Goal: Obtain resource: Download file/media

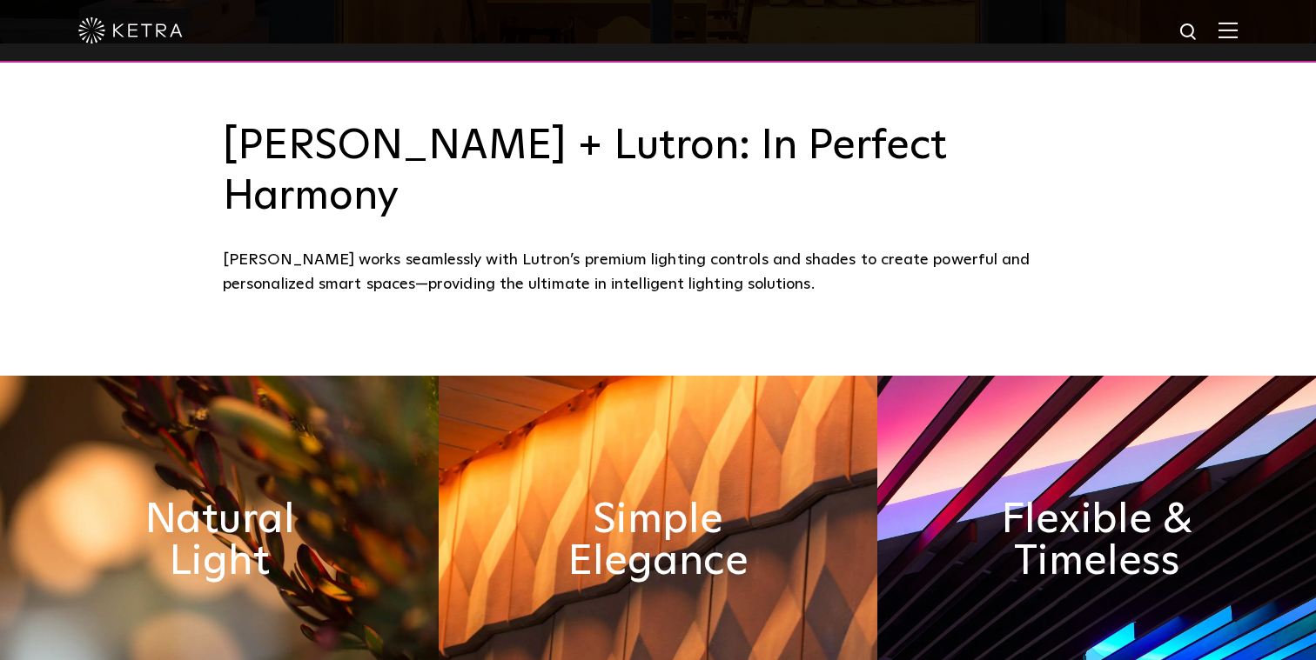
scroll to position [627, 0]
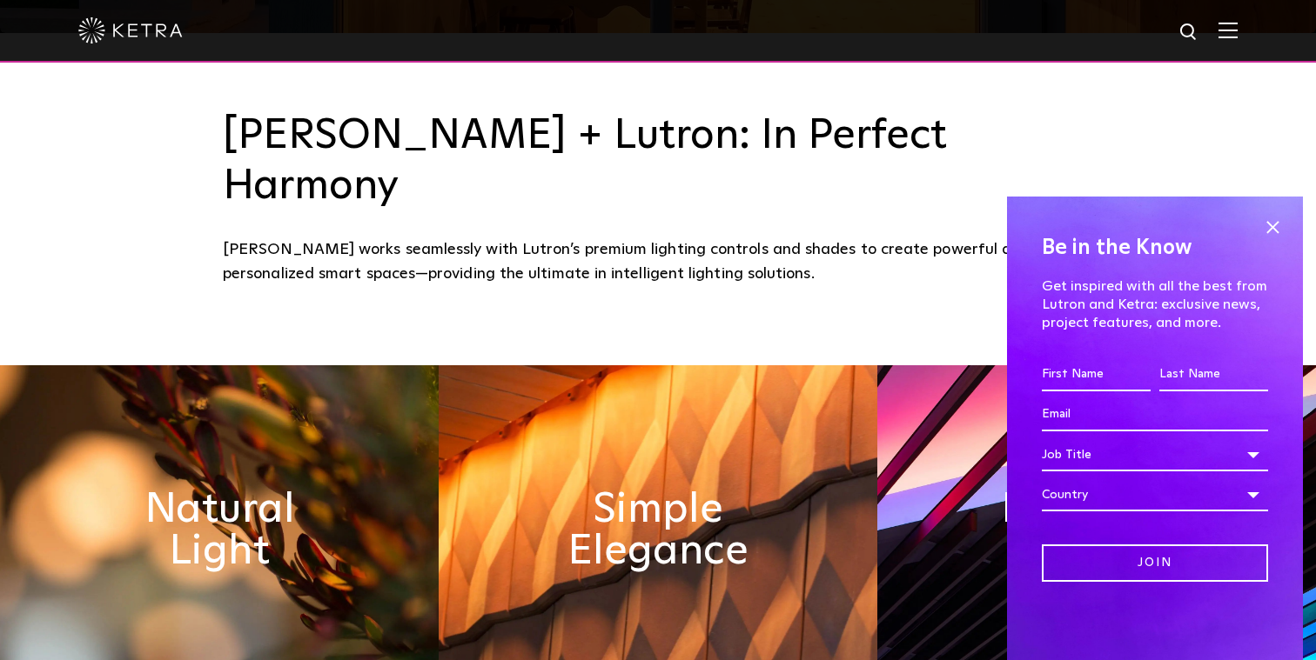
click at [1222, 37] on img at bounding box center [1227, 30] width 19 height 17
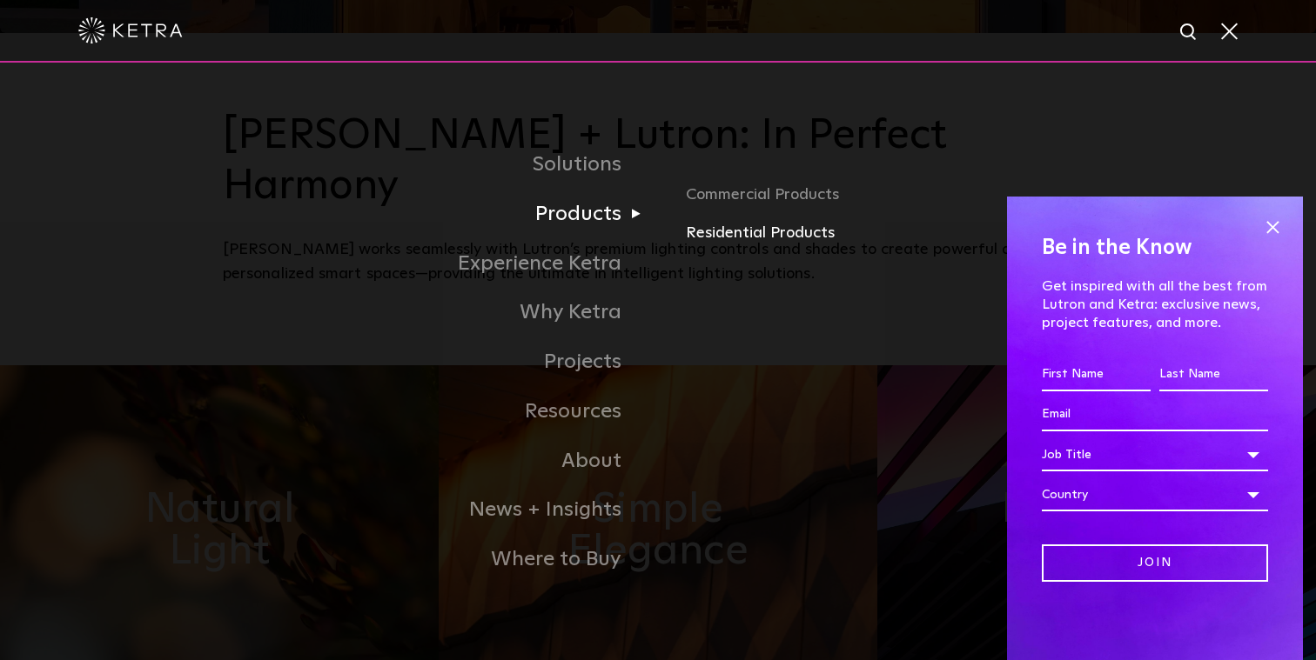
click at [720, 240] on link "Residential Products" at bounding box center [889, 233] width 407 height 25
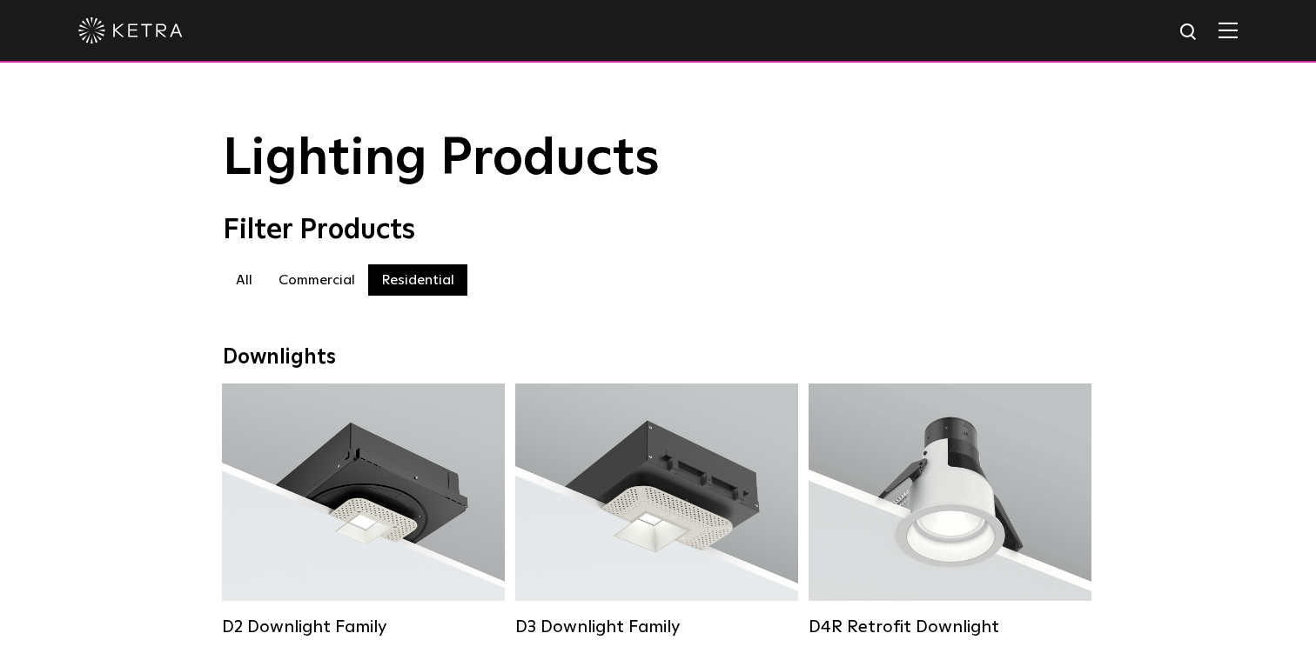
scroll to position [86, 0]
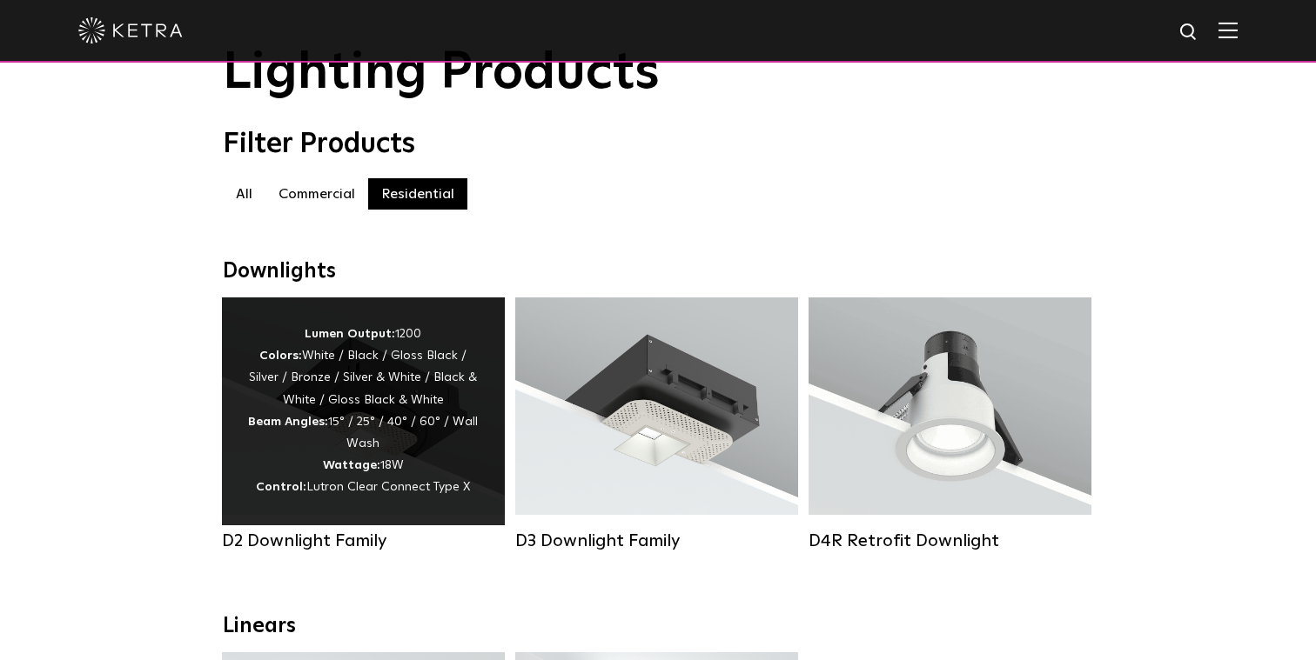
click at [354, 385] on div "Lumen Output: 1200 Colors: White / Black / Gloss Black / Silver / Bronze / Silv…" at bounding box center [363, 412] width 231 height 176
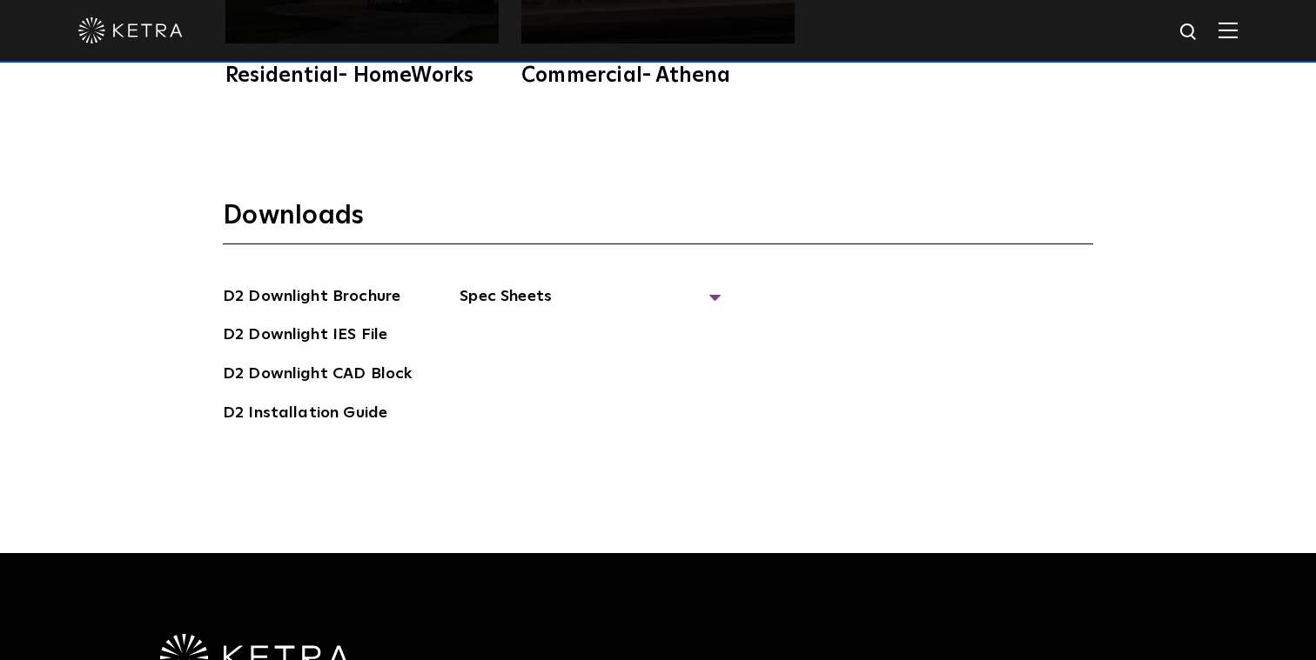
scroll to position [4669, 0]
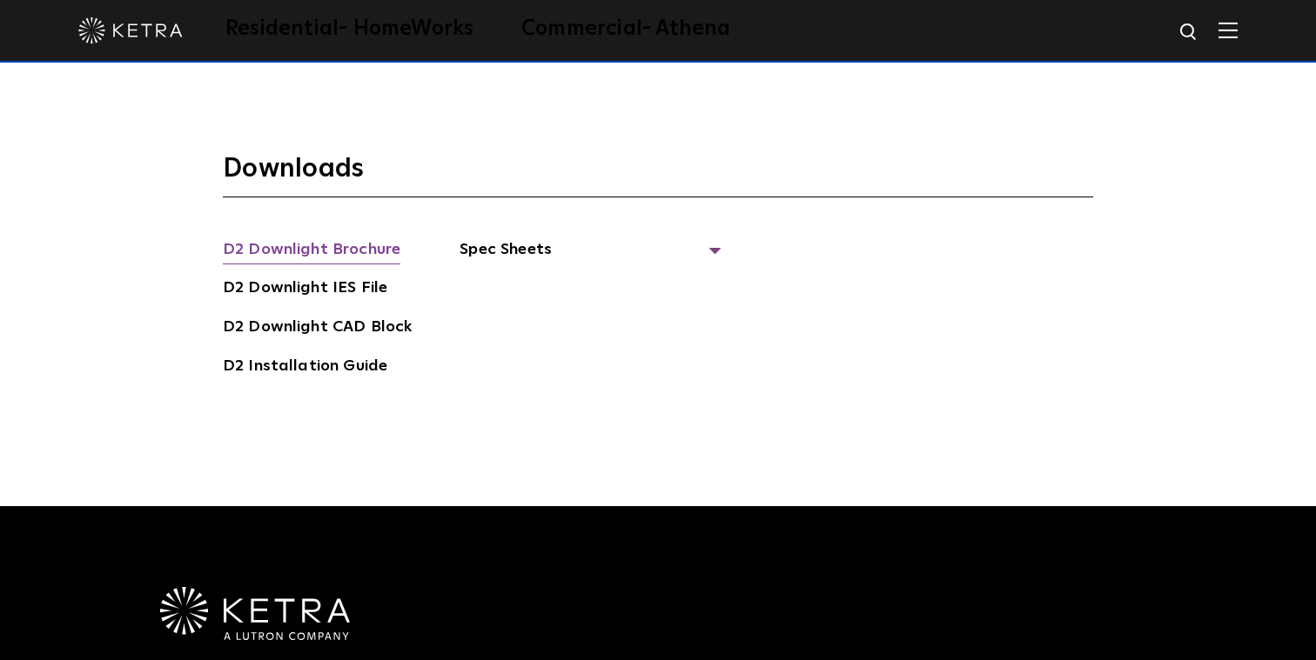
click at [347, 238] on link "D2 Downlight Brochure" at bounding box center [312, 252] width 178 height 28
